Goal: Task Accomplishment & Management: Manage account settings

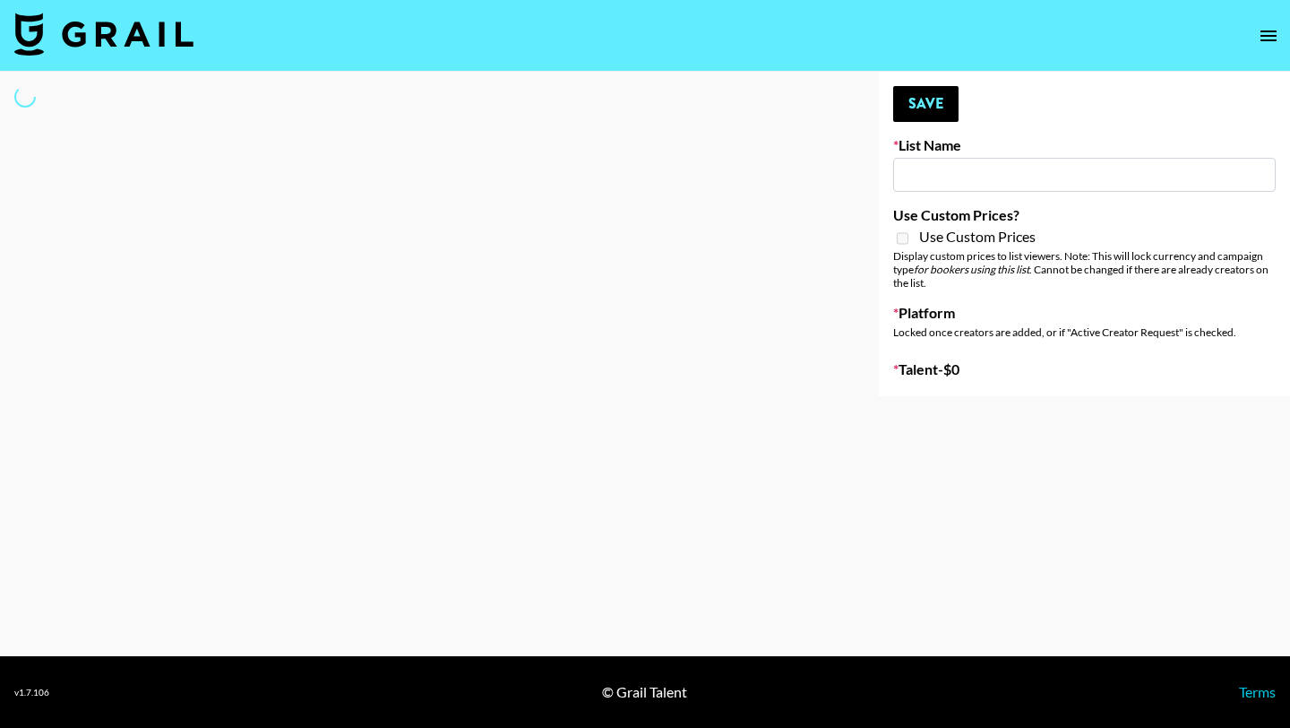
click at [951, 163] on input at bounding box center [1084, 175] width 383 height 34
click at [949, 172] on input at bounding box center [1084, 175] width 383 height 34
click at [971, 179] on input at bounding box center [1084, 175] width 383 height 34
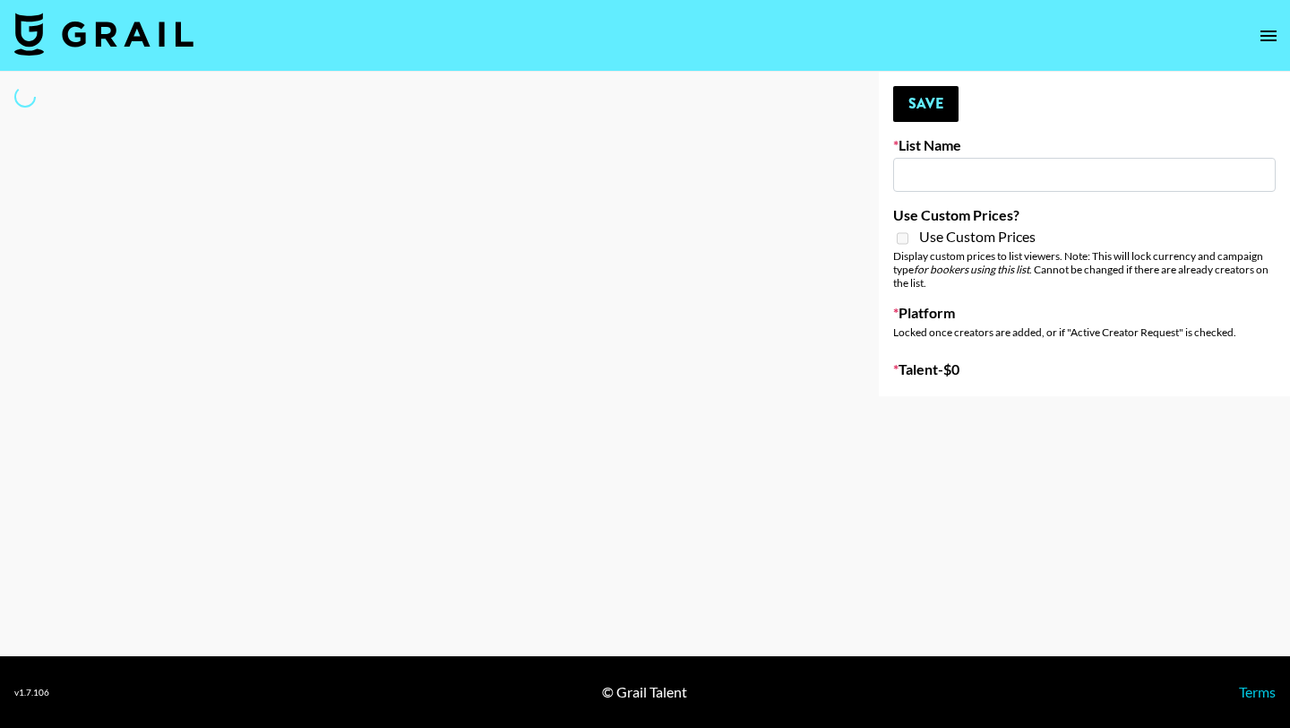
type input "vals"
select select "Song"
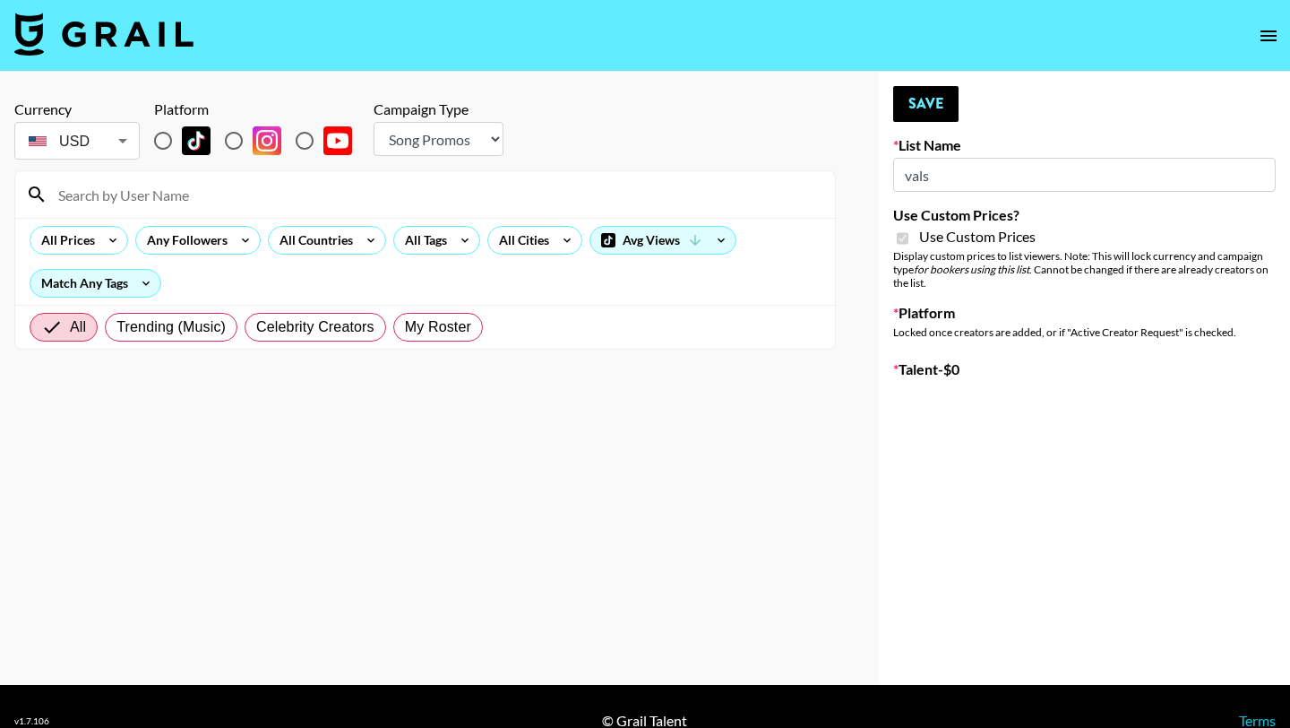
click at [1159, 134] on div "Your changes have been saved! Save List Name vals Use Custom Prices? Use Custom…" at bounding box center [1084, 378] width 411 height 613
type input "[PERSON_NAME] AI"
checkbox input "true"
radio input "true"
select select "Brand"
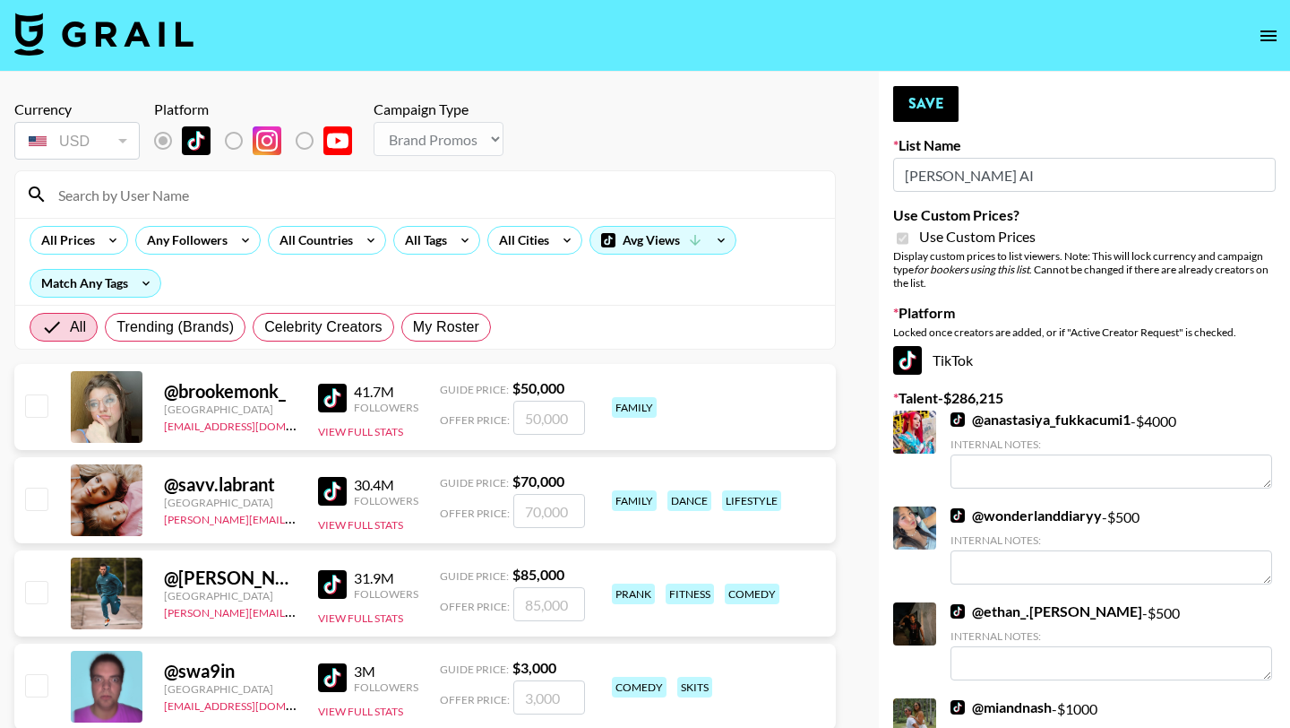
click at [1096, 182] on input "[PERSON_NAME] AI" at bounding box center [1084, 175] width 383 height 34
drag, startPoint x: 1096, startPoint y: 182, endPoint x: 840, endPoint y: 177, distance: 255.4
click at [461, 327] on span "My Roster" at bounding box center [446, 327] width 66 height 22
click at [413, 327] on input "My Roster" at bounding box center [413, 327] width 0 height 0
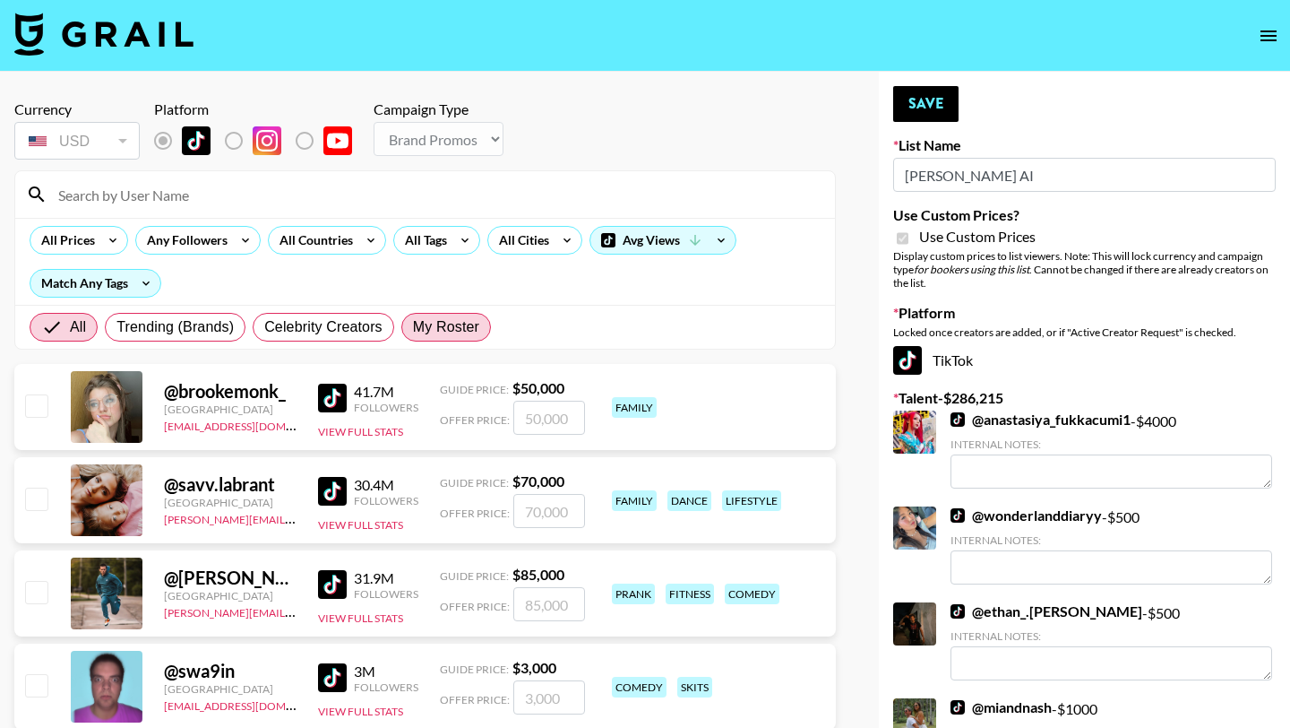
radio input "true"
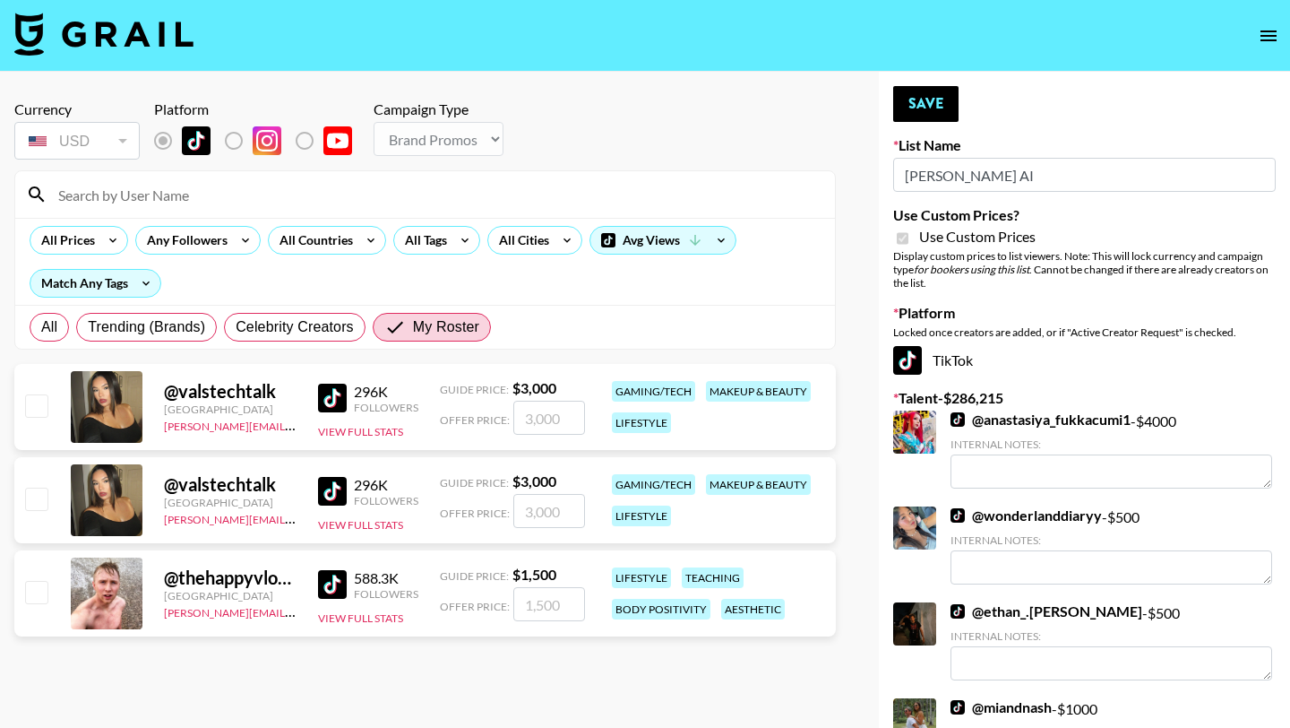
click at [531, 410] on input "number" at bounding box center [549, 418] width 72 height 34
type input "3"
checkbox input "true"
type input "3000"
click at [923, 102] on button "Save" at bounding box center [925, 104] width 65 height 36
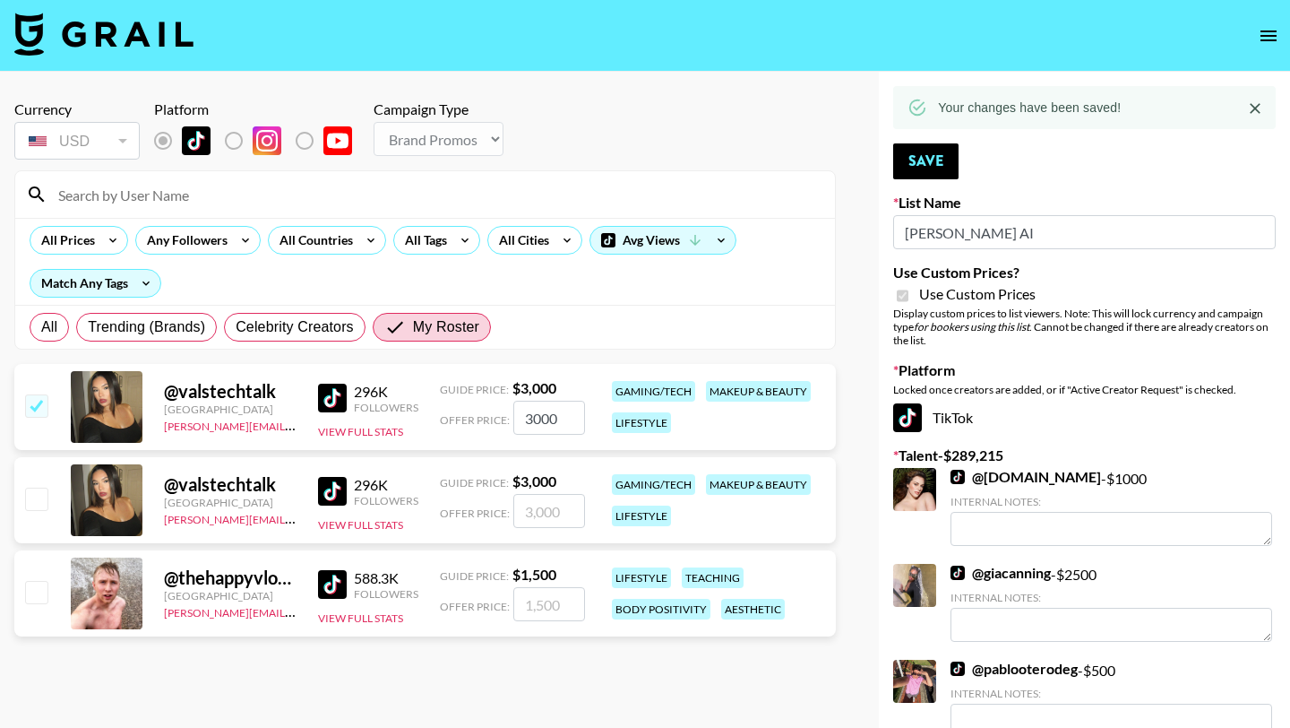
click at [87, 27] on img at bounding box center [103, 34] width 179 height 43
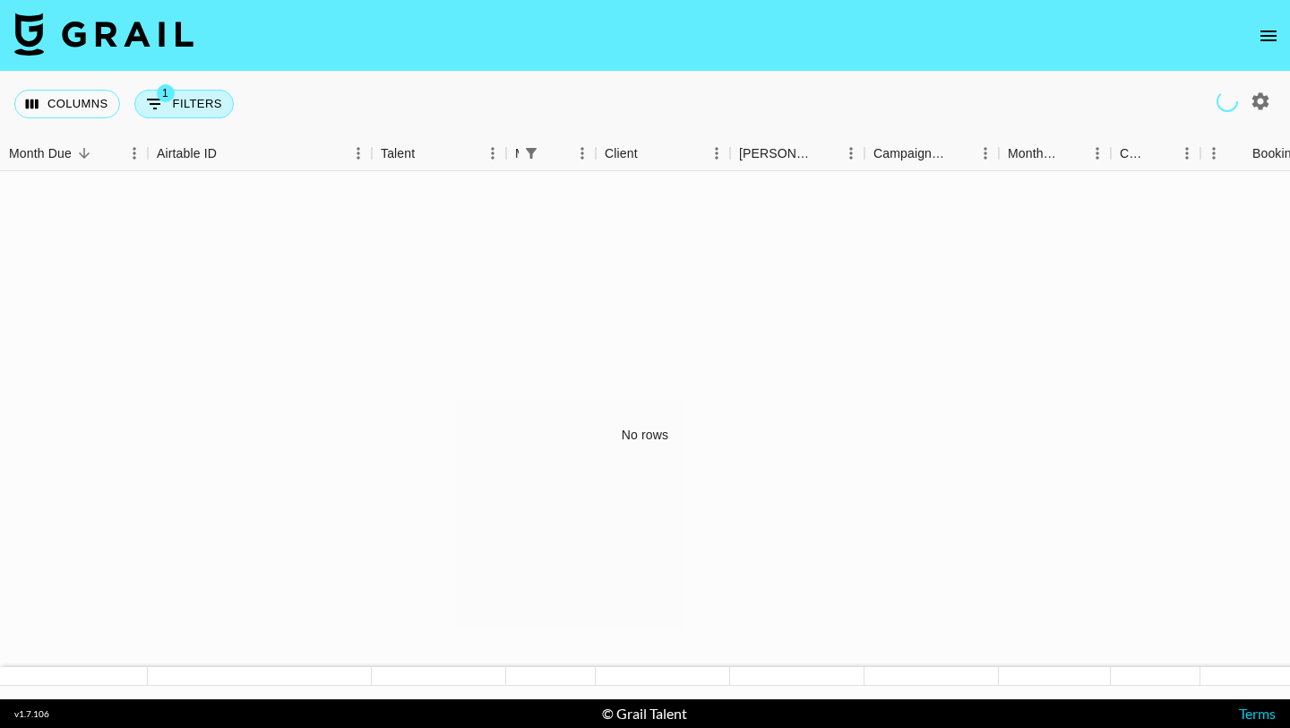
click at [172, 96] on span "1" at bounding box center [166, 93] width 18 height 18
select select "managerIds"
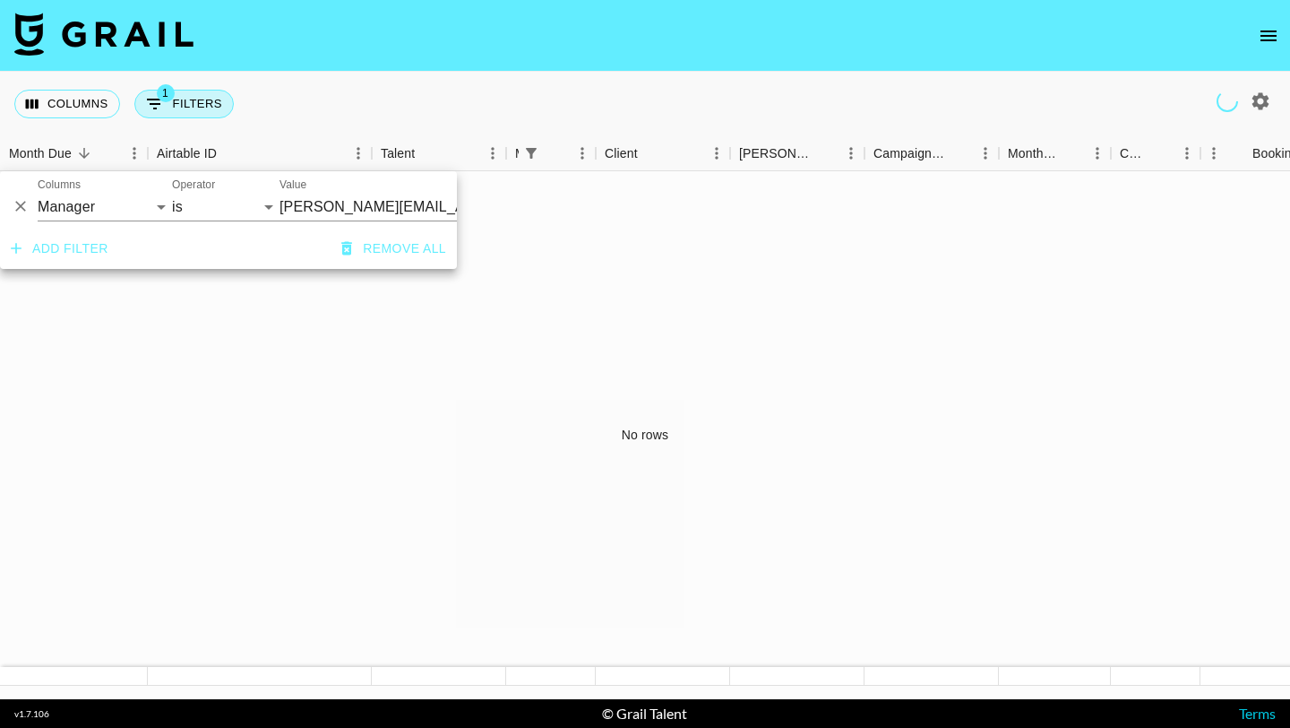
click at [172, 96] on span "1" at bounding box center [166, 93] width 18 height 18
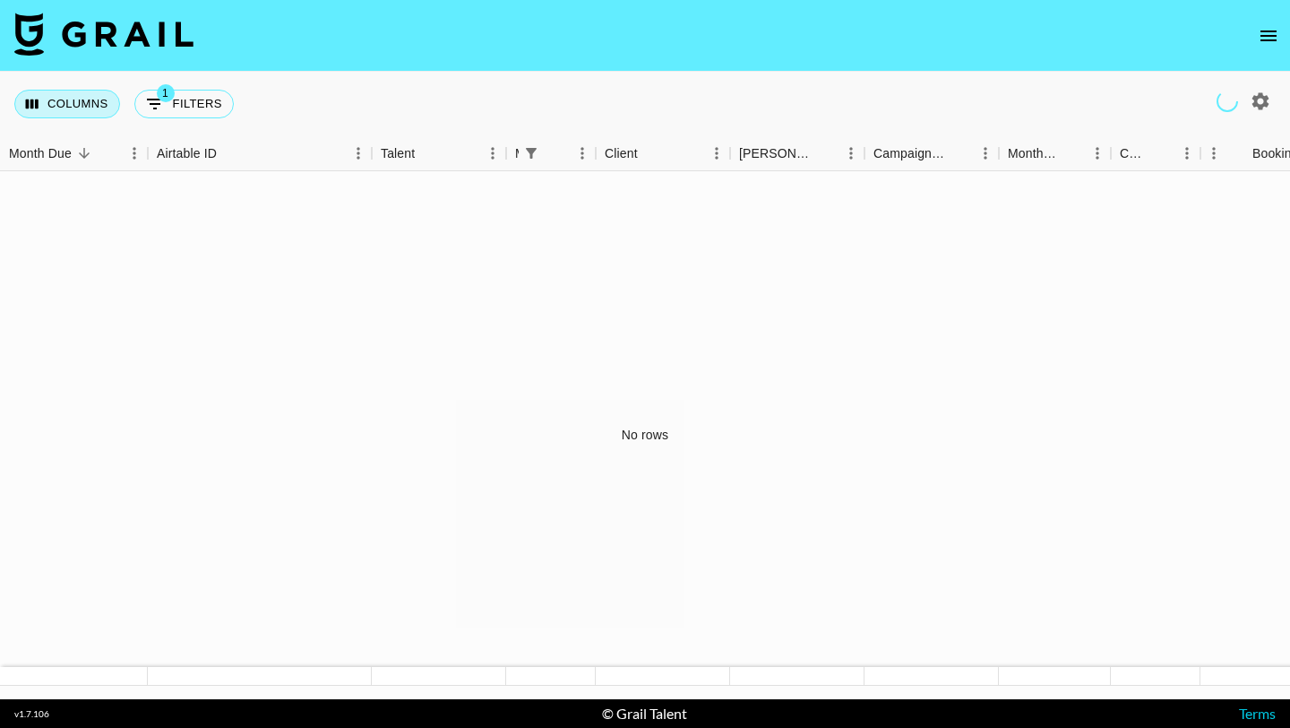
click at [64, 103] on button "Columns" at bounding box center [67, 104] width 106 height 29
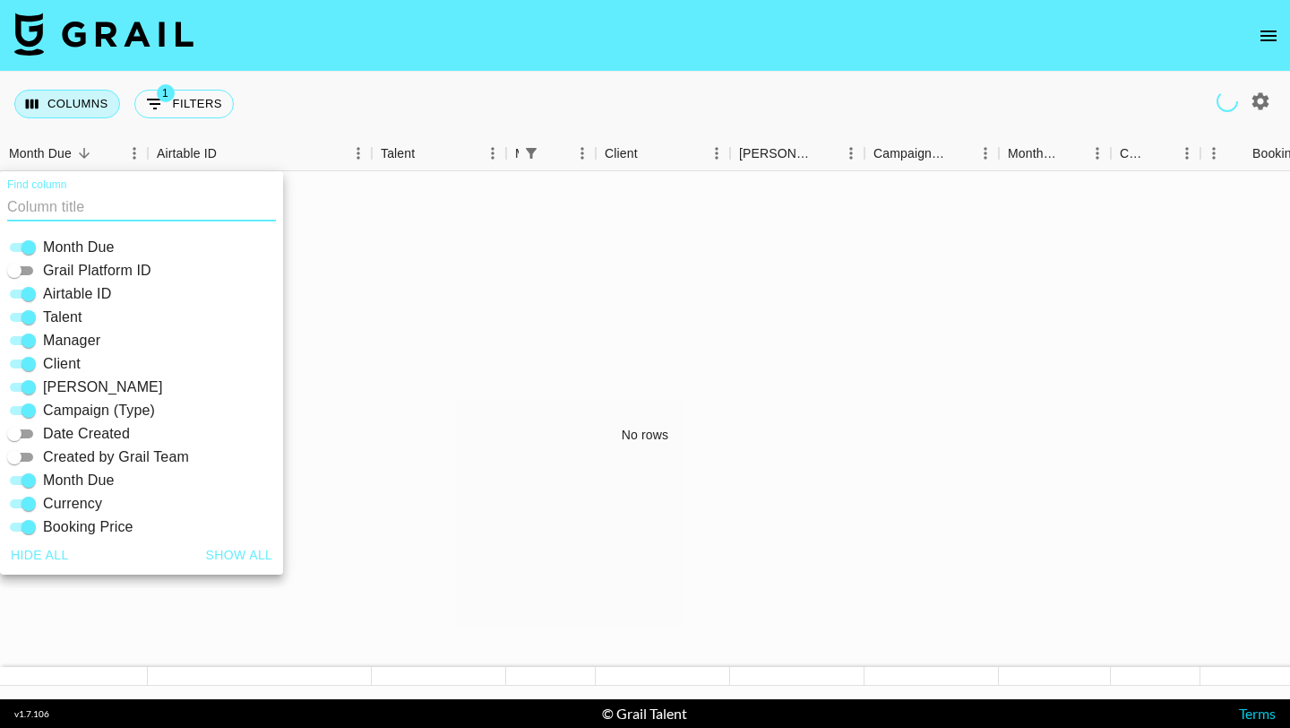
click at [64, 103] on button "Columns" at bounding box center [67, 104] width 106 height 29
